Goal: Check status

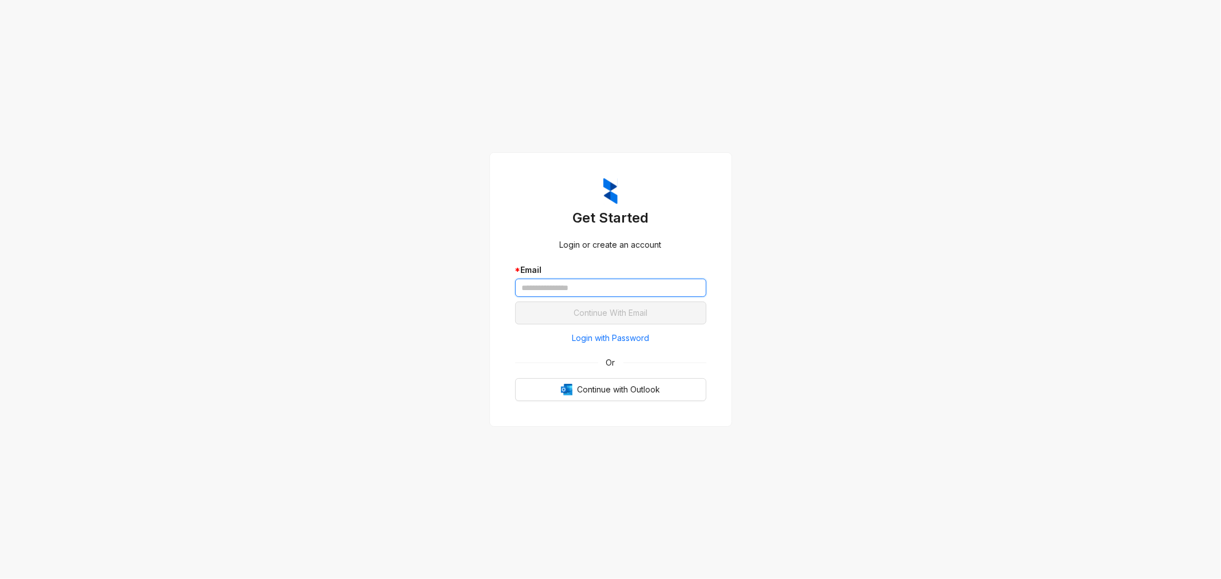
click at [548, 288] on input "text" at bounding box center [610, 288] width 191 height 18
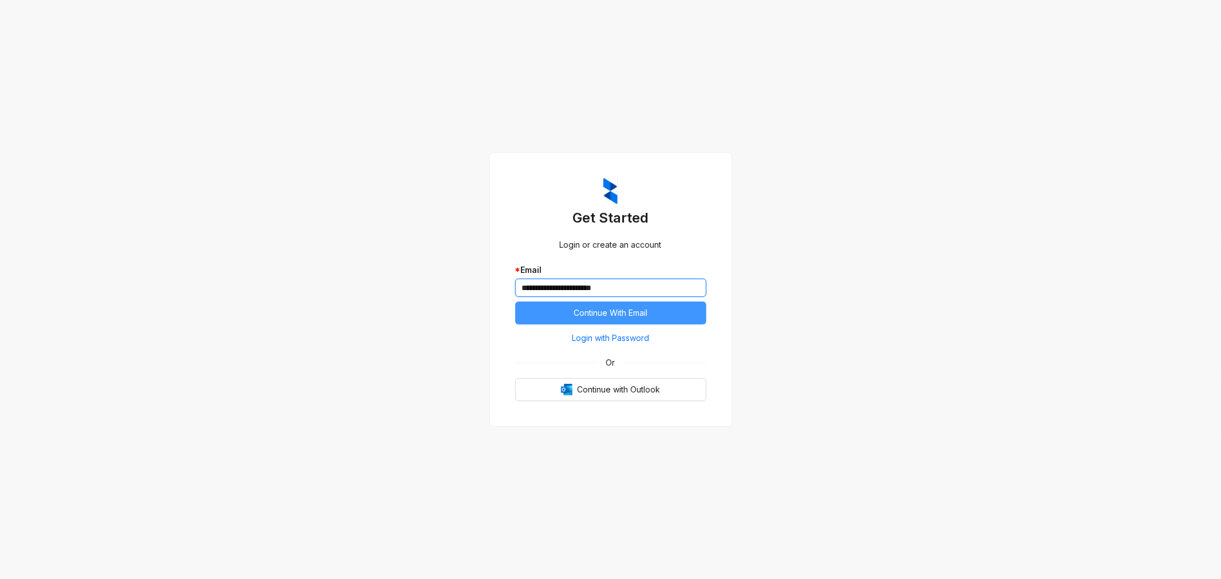
type input "**********"
click at [556, 311] on button "Continue With Email" at bounding box center [610, 313] width 191 height 23
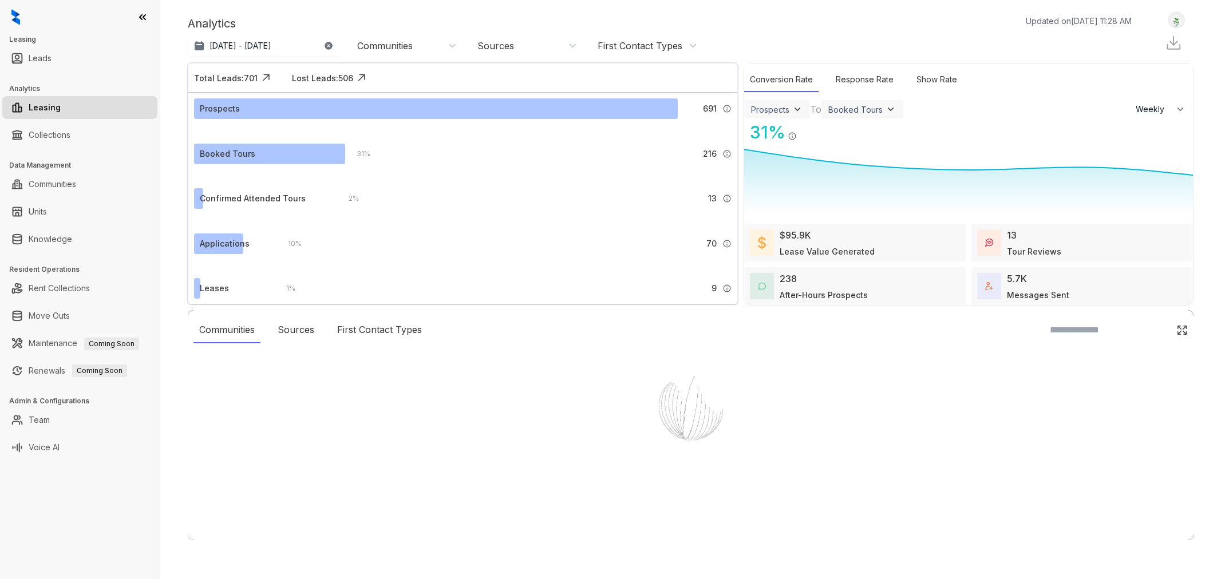
select select "******"
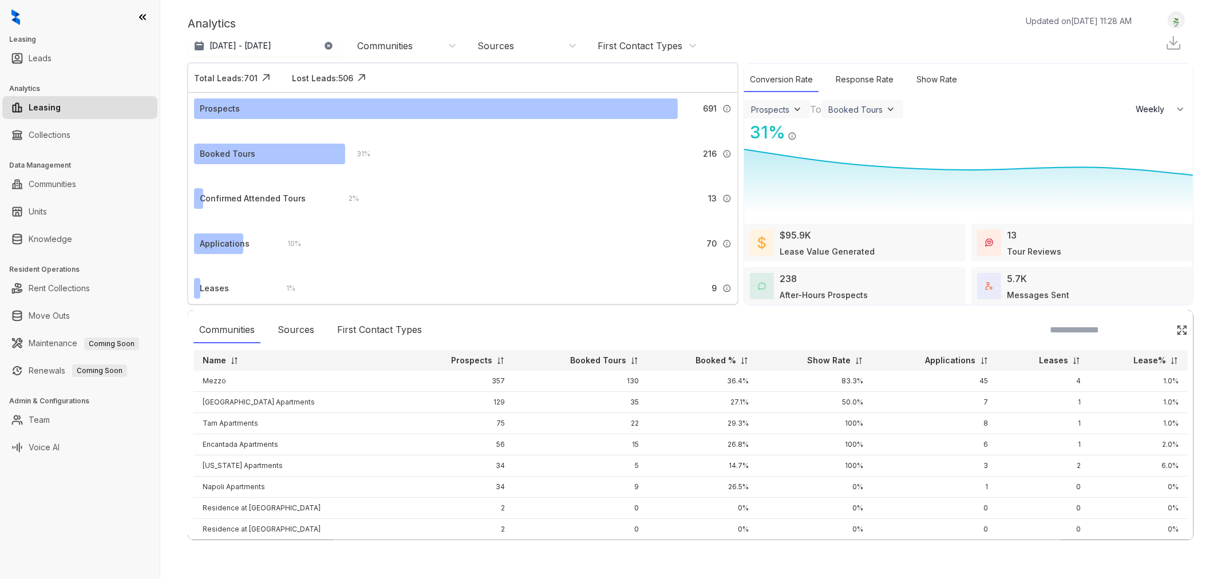
click at [332, 47] on icon "button" at bounding box center [327, 45] width 7 height 7
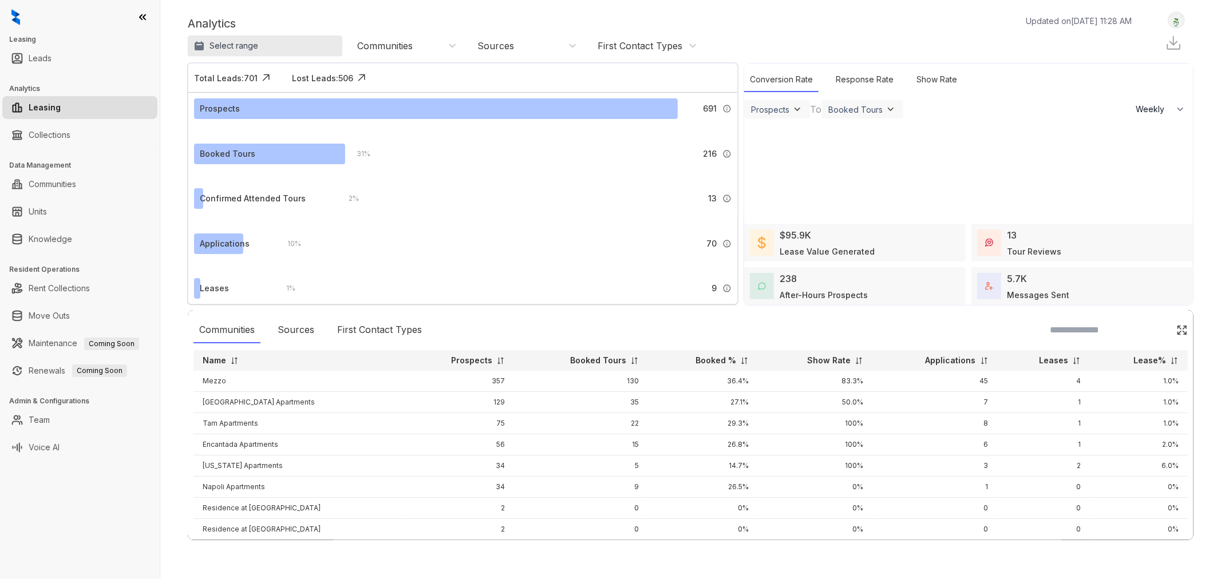
click at [331, 49] on button "Select range" at bounding box center [265, 45] width 155 height 21
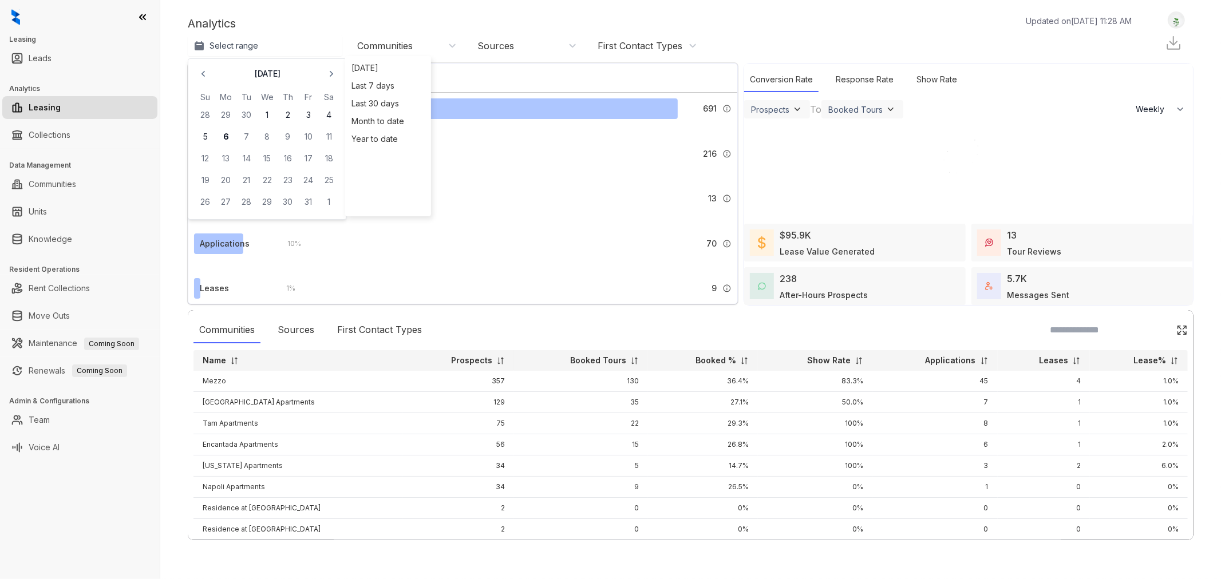
click at [373, 89] on div "Last 7 days" at bounding box center [388, 86] width 80 height 18
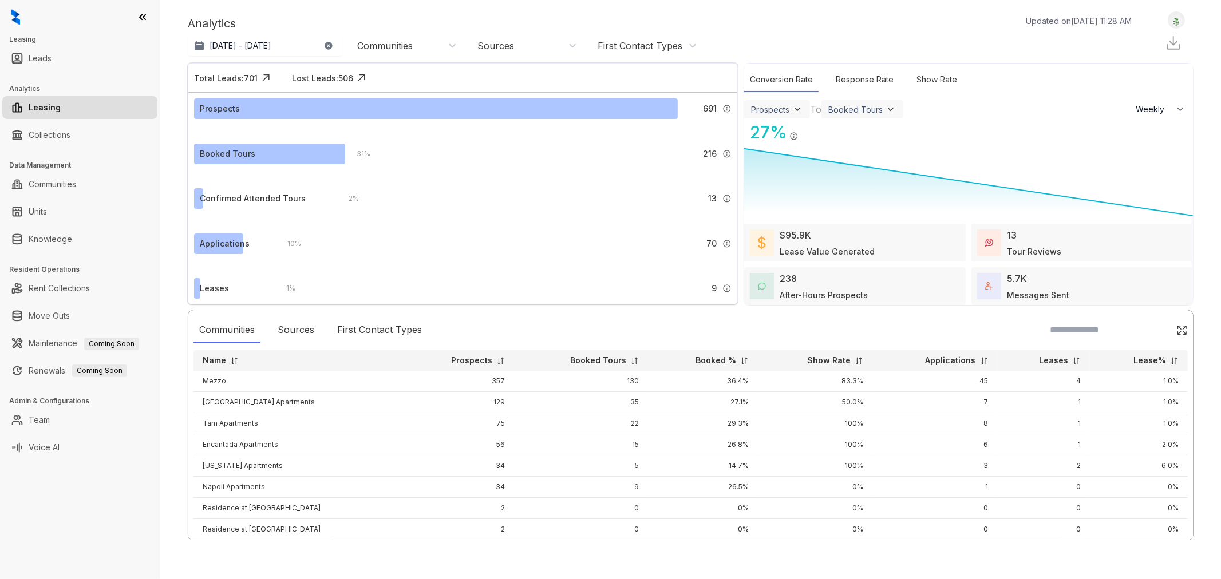
click at [433, 47] on div "Communities" at bounding box center [407, 45] width 100 height 13
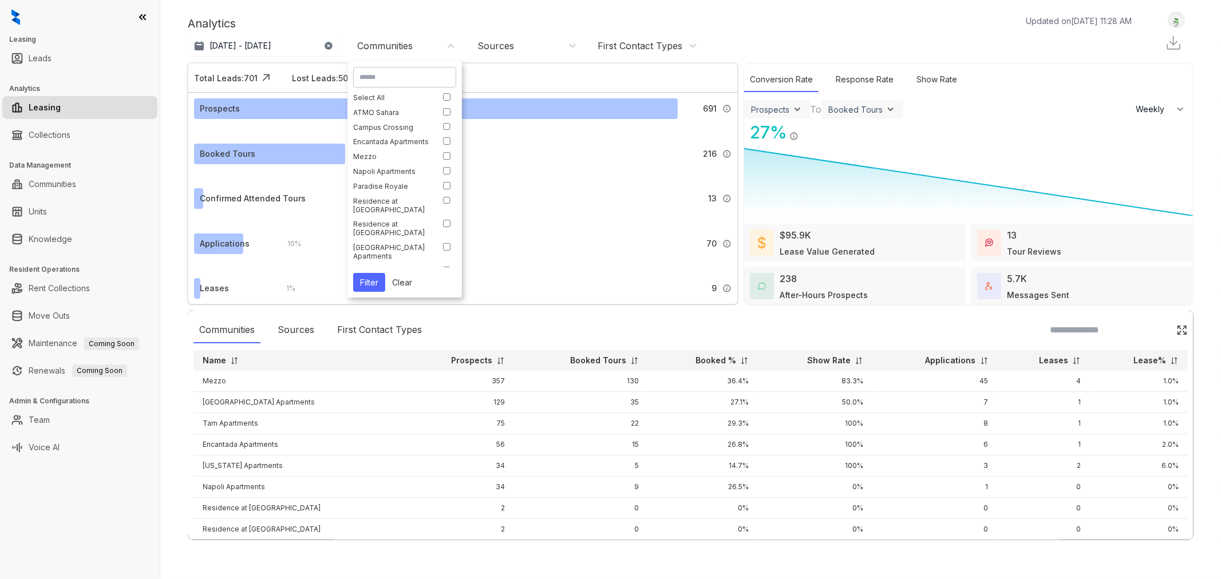
click at [391, 146] on div "Encantada Apartments" at bounding box center [392, 141] width 78 height 9
click at [369, 283] on button "Filter" at bounding box center [369, 282] width 32 height 19
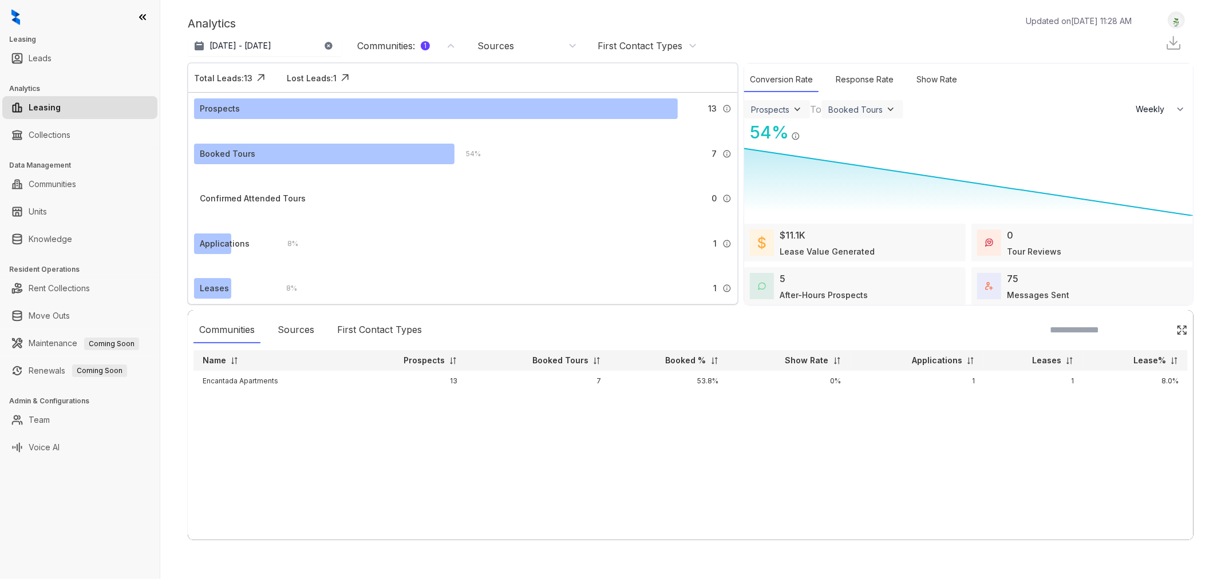
click at [416, 46] on div "Communities : 1" at bounding box center [393, 45] width 73 height 13
click at [373, 140] on button "Filter" at bounding box center [369, 131] width 32 height 19
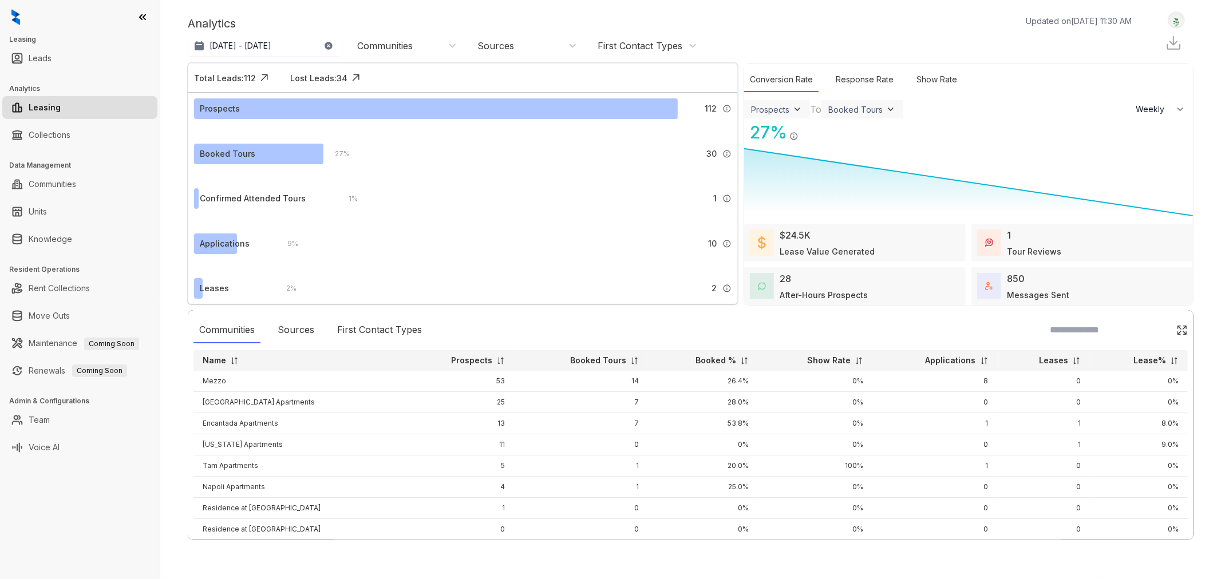
click at [409, 55] on div "[DATE] - [DATE] [DATE] Last 7 days Last 30 days Month to date Year to date Comm…" at bounding box center [445, 45] width 515 height 23
click at [407, 48] on div "Communities" at bounding box center [385, 45] width 56 height 13
click at [403, 80] on input at bounding box center [404, 77] width 90 height 10
type input "*****"
click at [380, 137] on button "Filter" at bounding box center [369, 140] width 32 height 19
